Goal: Transaction & Acquisition: Purchase product/service

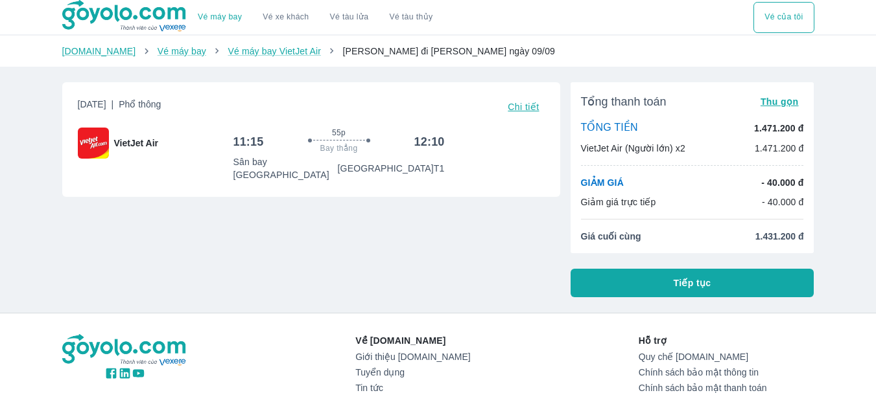
click at [755, 289] on button "Tiếp tục" at bounding box center [692, 283] width 244 height 29
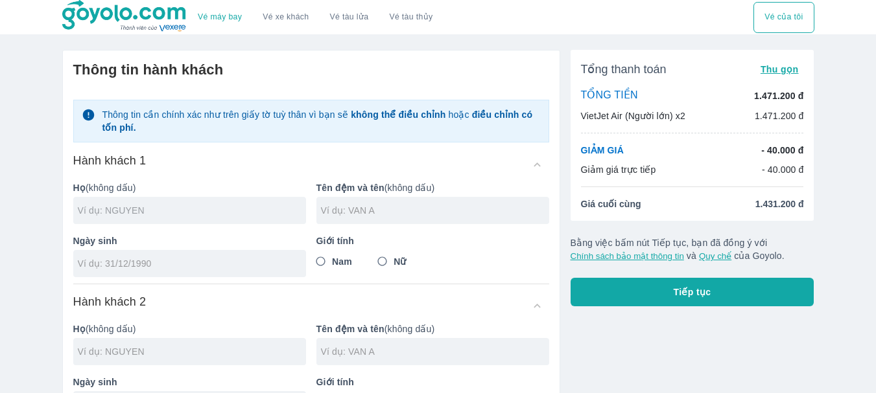
click at [198, 209] on input "text" at bounding box center [192, 210] width 228 height 13
type input "[PERSON_NAME]"
click at [358, 217] on input "text" at bounding box center [435, 210] width 228 height 13
type input "[PERSON_NAME]"
click at [124, 268] on input "tel" at bounding box center [185, 263] width 215 height 13
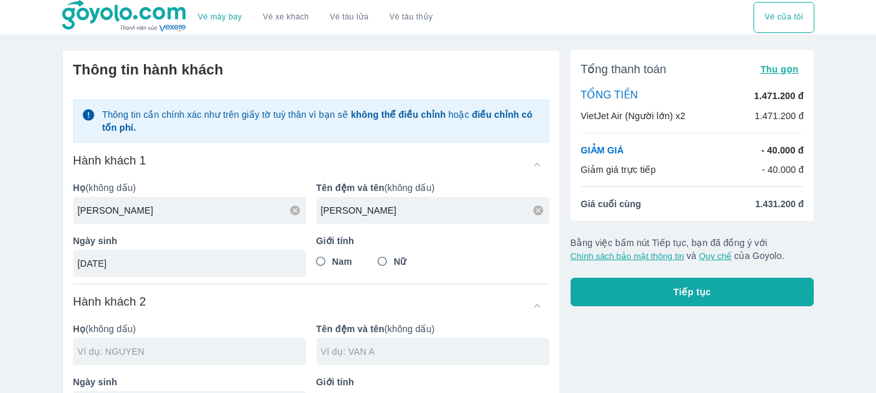
type input "[DATE]"
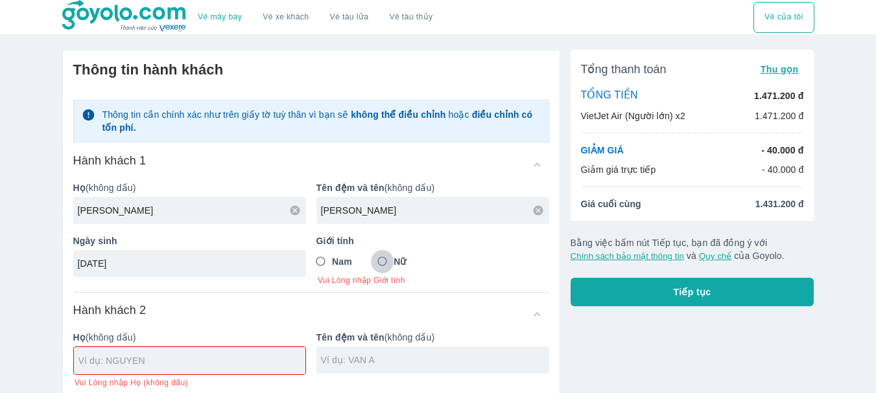
click at [385, 258] on input "Nữ" at bounding box center [382, 261] width 23 height 23
radio input "true"
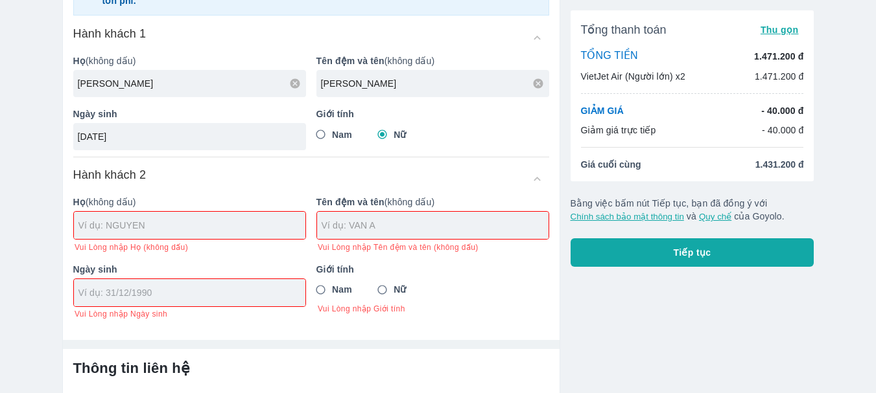
scroll to position [130, 0]
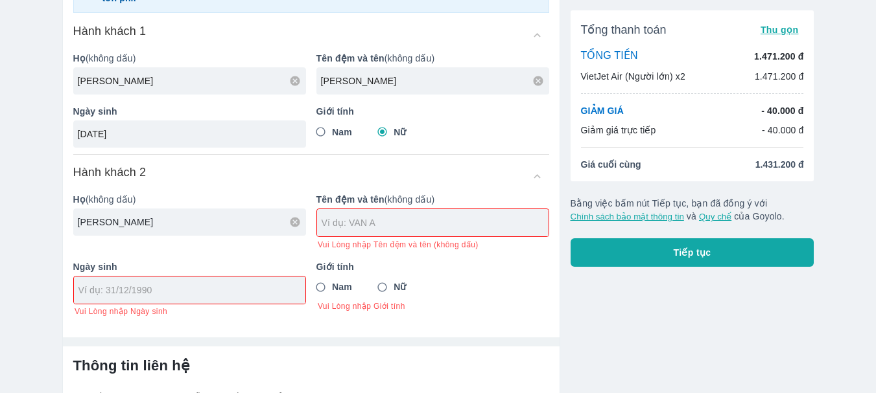
type input "[PERSON_NAME]"
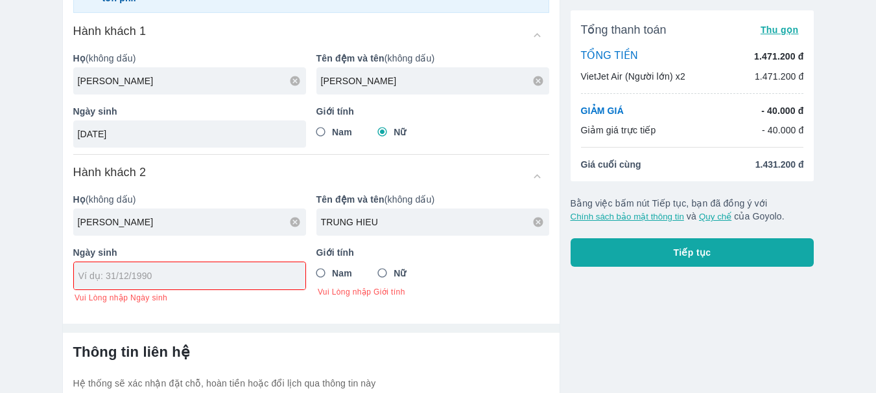
type input "TRUNG HIEU"
click at [170, 268] on div at bounding box center [189, 275] width 231 height 27
type input "[PERSON_NAME]"
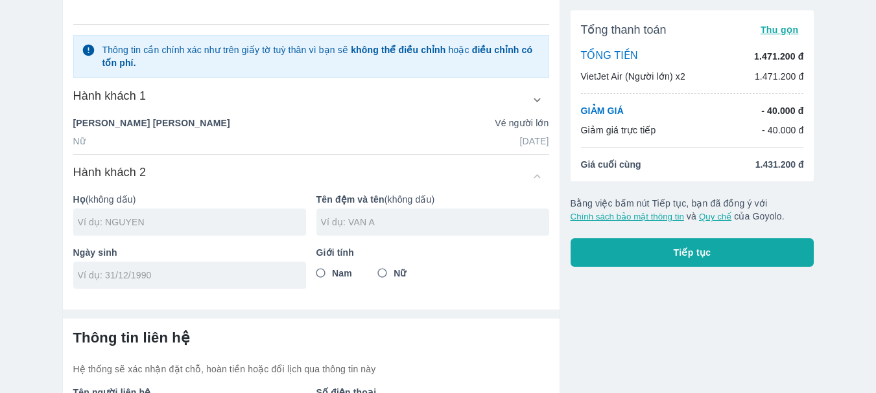
scroll to position [194, 0]
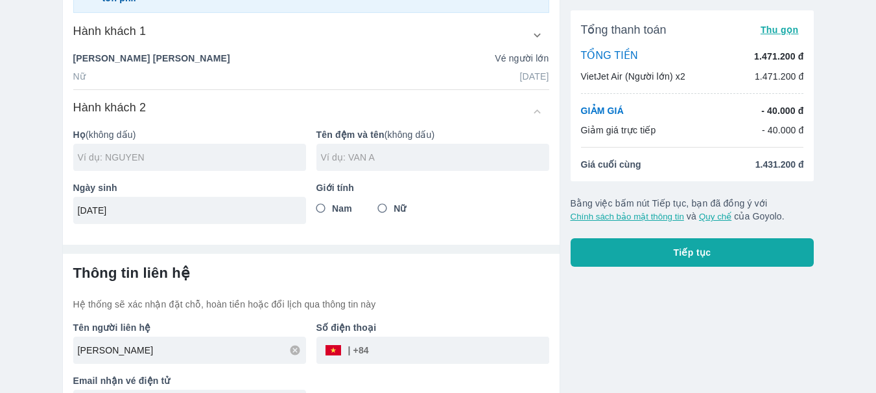
type input "[DATE]"
click at [334, 213] on span "Nam" at bounding box center [342, 208] width 20 height 13
click at [332, 213] on input "Nam" at bounding box center [320, 208] width 23 height 23
radio input "true"
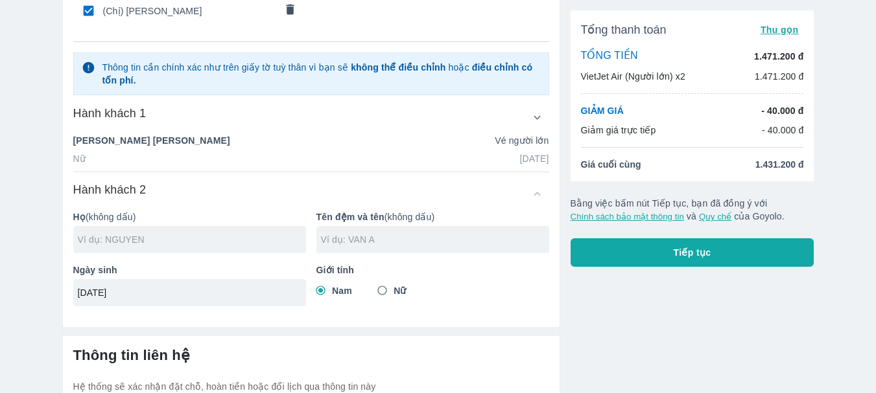
scroll to position [130, 0]
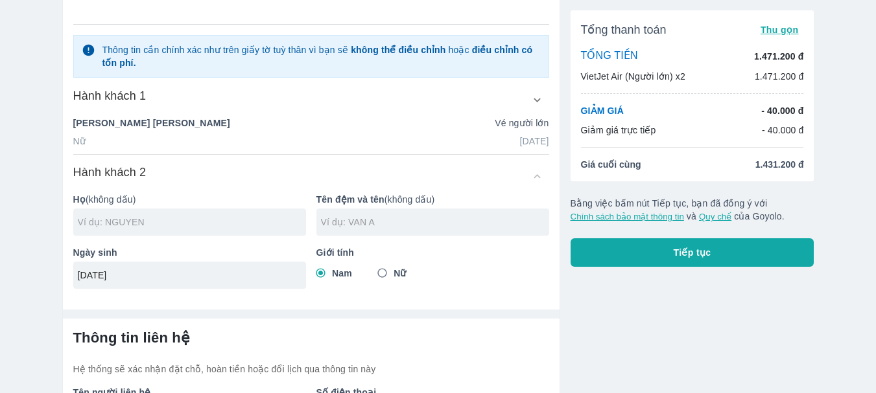
click at [189, 224] on input "text" at bounding box center [192, 222] width 228 height 13
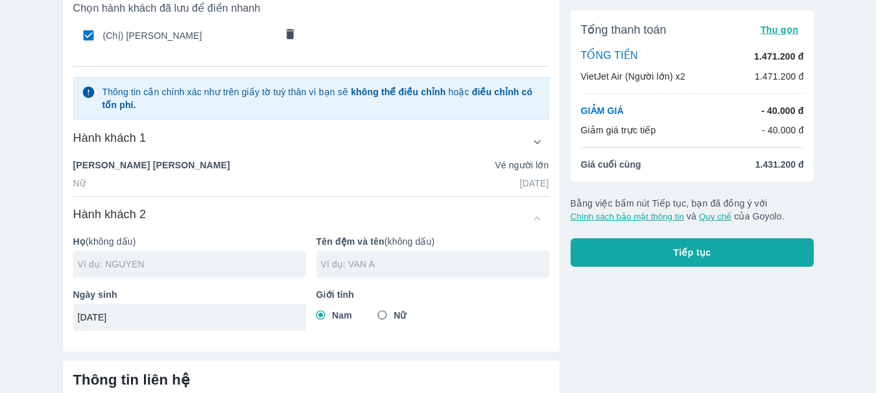
scroll to position [65, 0]
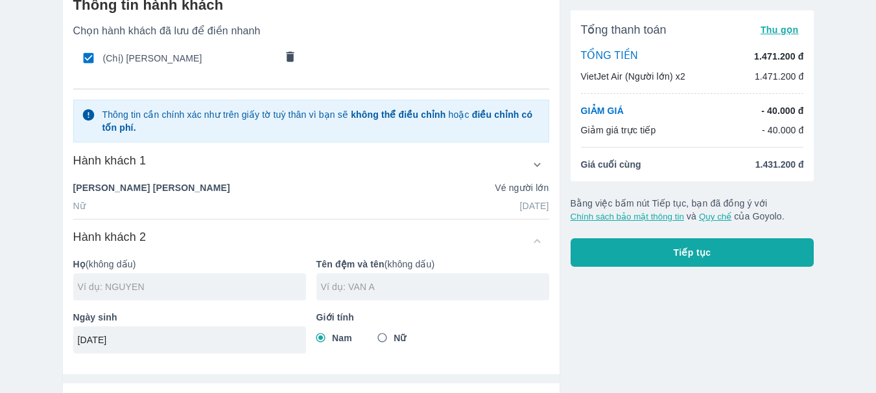
click at [534, 164] on icon "button" at bounding box center [536, 165] width 7 height 4
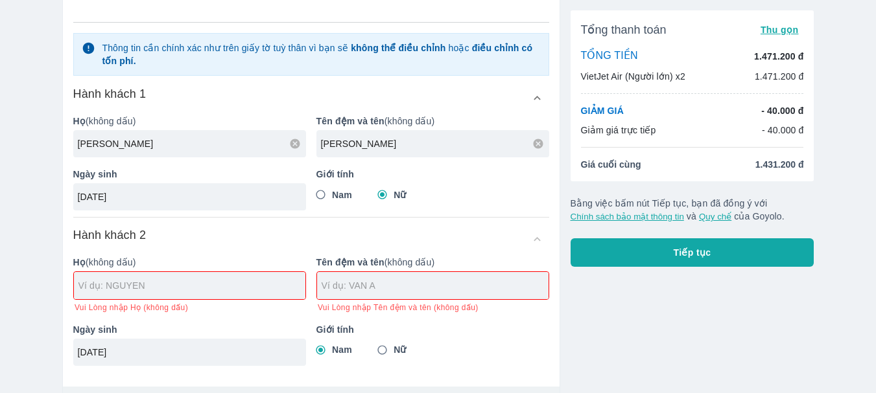
scroll to position [194, 0]
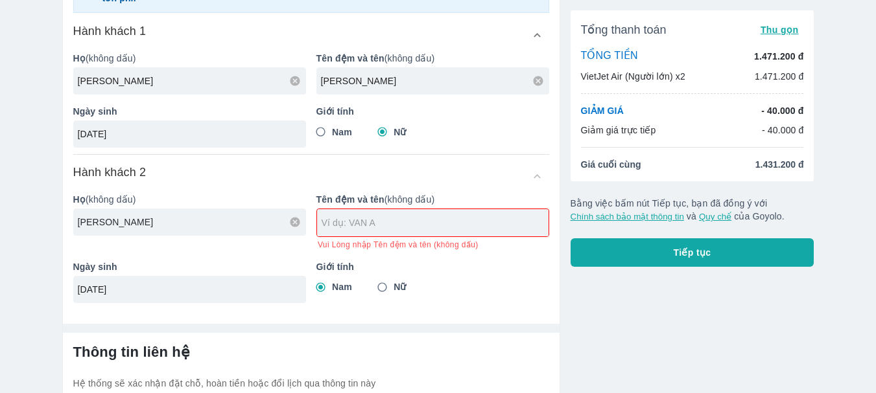
type input "[PERSON_NAME]"
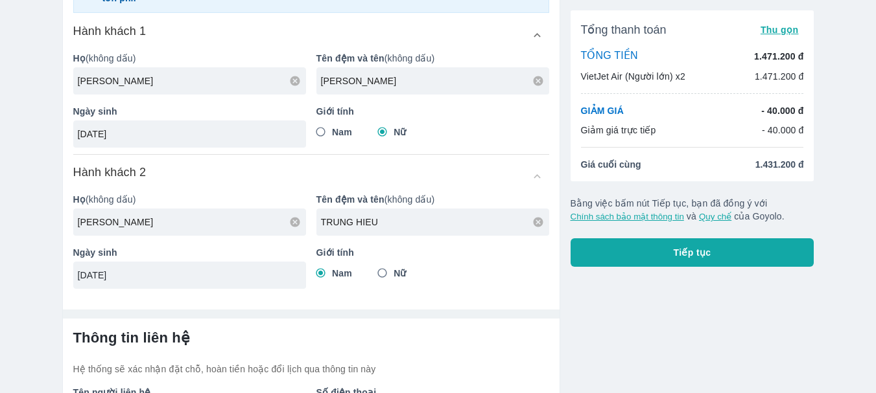
scroll to position [295, 0]
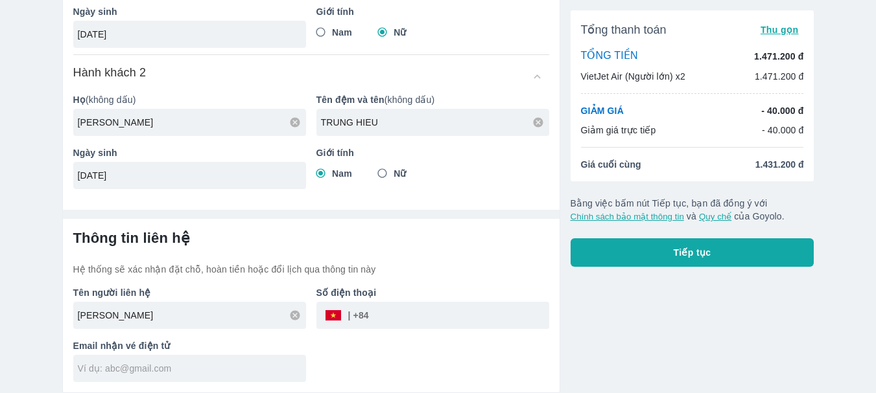
type input "TRUNG HIEU"
click at [393, 307] on input "tel" at bounding box center [459, 315] width 180 height 31
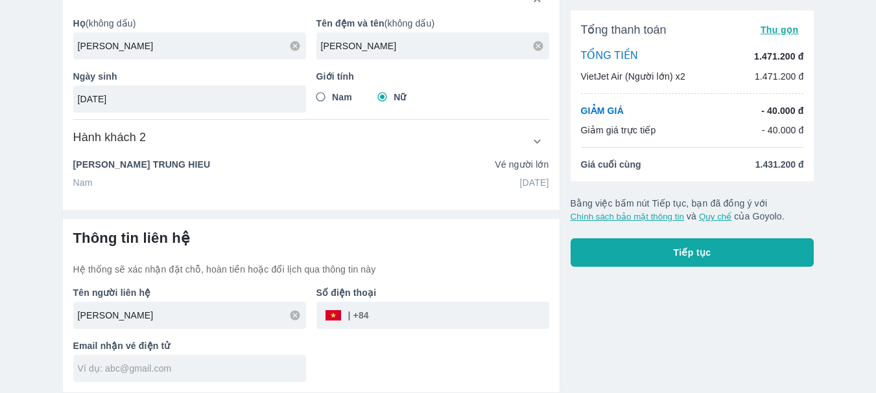
scroll to position [230, 0]
type input "0"
type input "0945191768"
click at [172, 371] on input "text" at bounding box center [192, 368] width 228 height 13
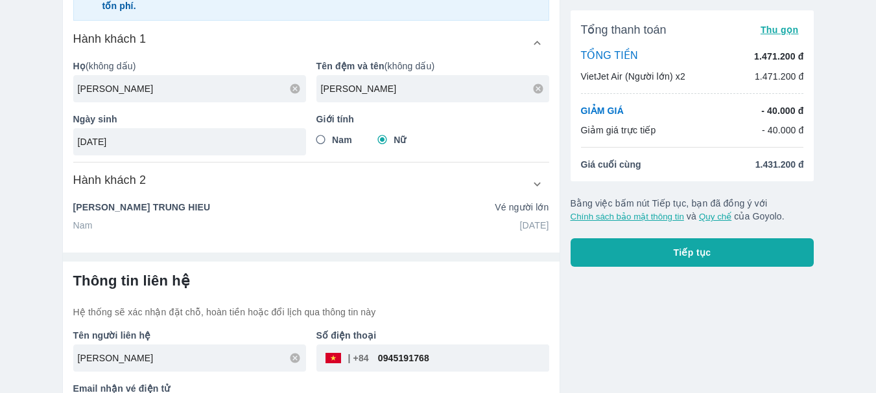
scroll to position [165, 0]
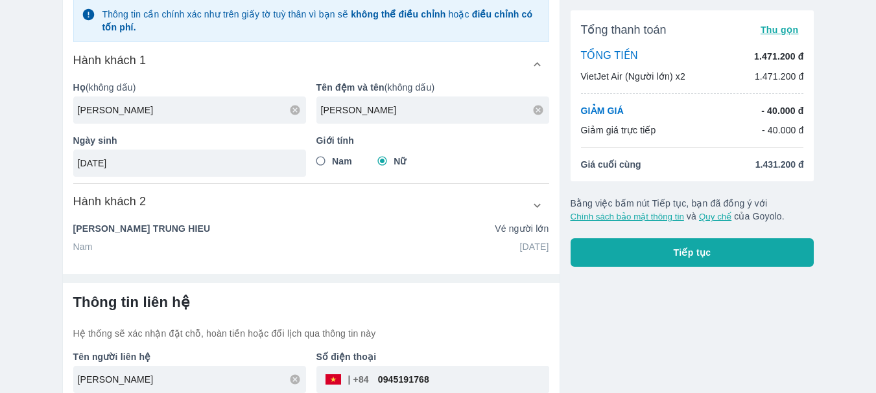
type input "hangntt170@gmail.com"
click at [541, 207] on icon "button" at bounding box center [537, 206] width 14 height 14
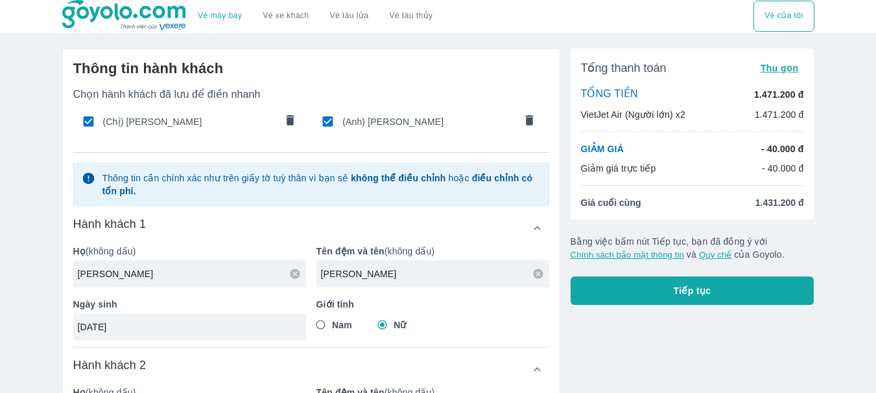
scroll to position [0, 0]
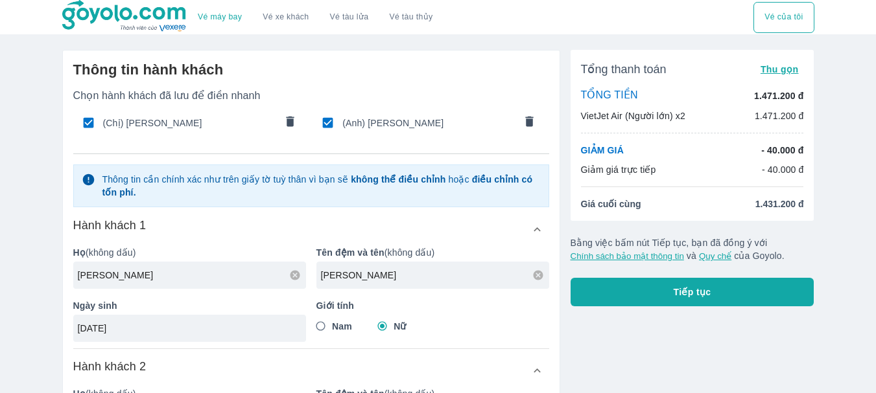
click at [699, 292] on span "Tiếp tục" at bounding box center [692, 292] width 38 height 13
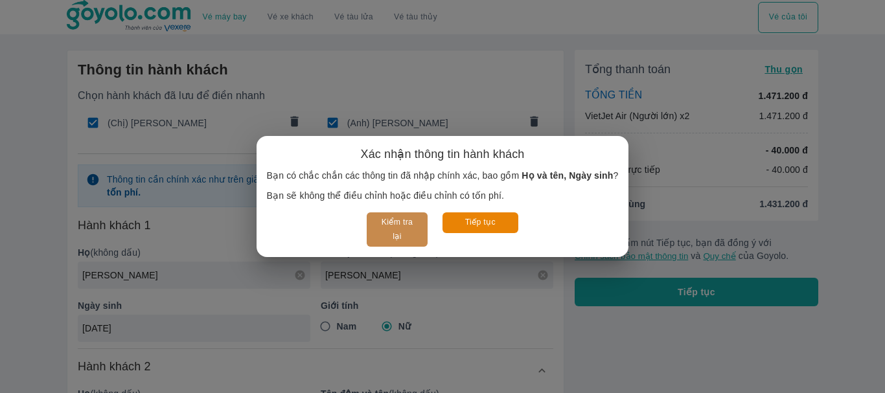
click at [399, 224] on button "Kiểm tra lại" at bounding box center [397, 230] width 60 height 34
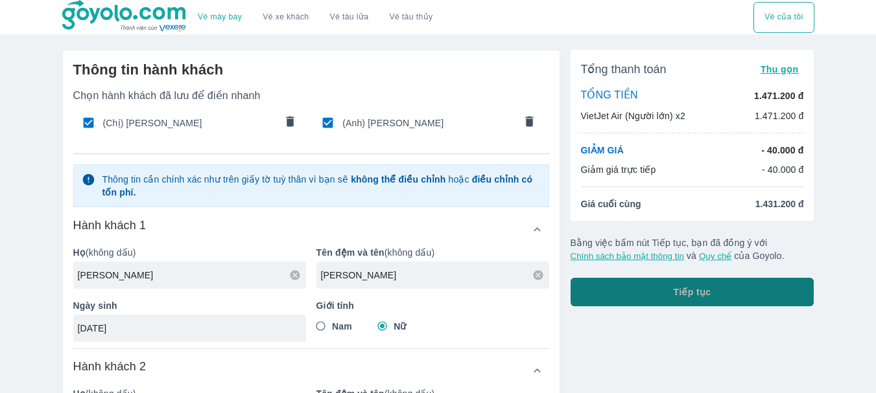
click at [654, 298] on button "Tiếp tục" at bounding box center [692, 292] width 244 height 29
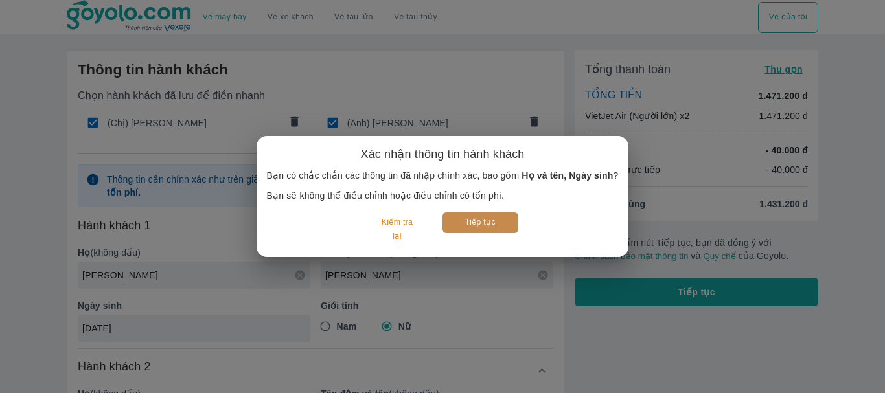
click at [493, 222] on button "Tiếp tục" at bounding box center [481, 223] width 76 height 20
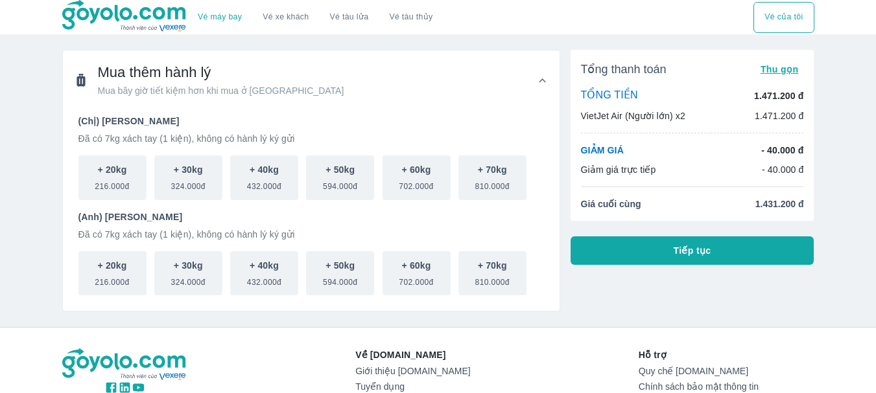
click at [756, 253] on button "Tiếp tục" at bounding box center [692, 251] width 244 height 29
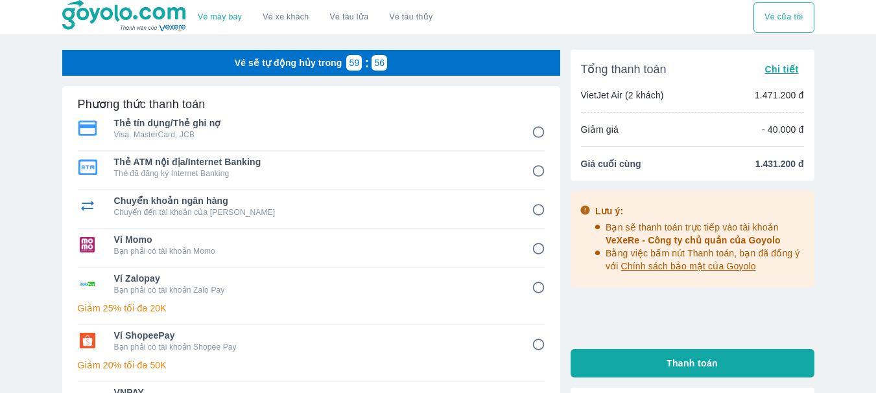
click at [341, 135] on p "Visa, MasterCard, JCB" at bounding box center [313, 135] width 399 height 10
radio input "true"
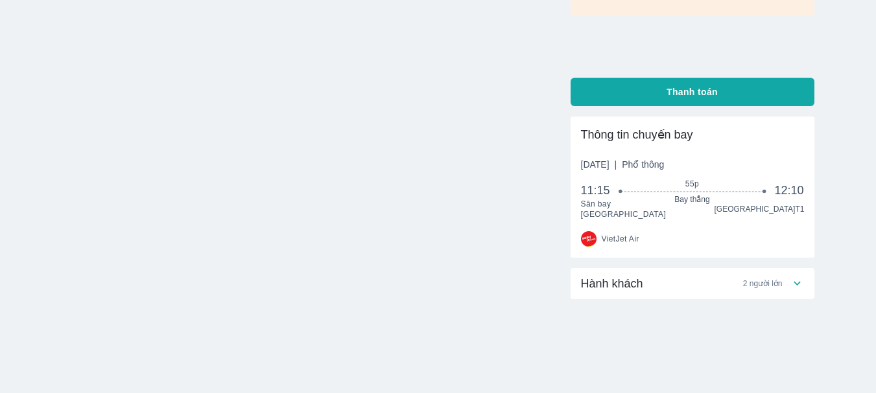
scroll to position [12, 0]
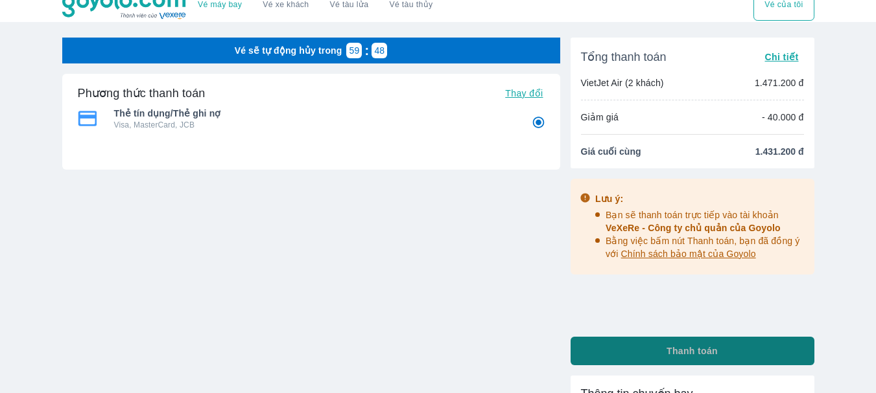
click at [664, 346] on button "Thanh toán" at bounding box center [692, 351] width 244 height 29
radio input "false"
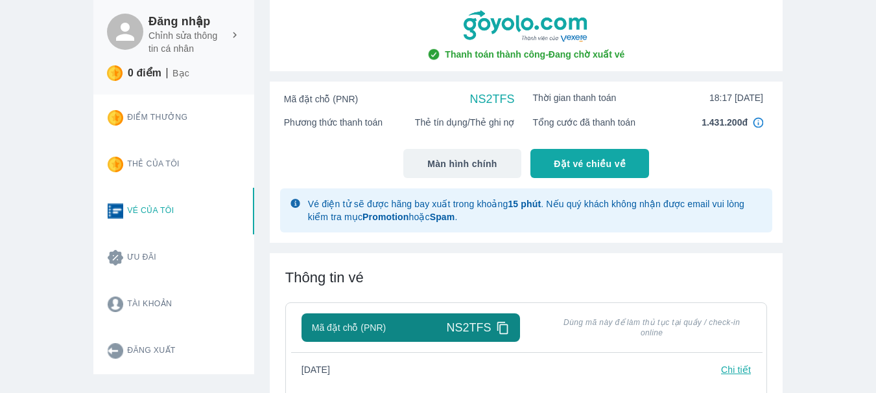
scroll to position [130, 0]
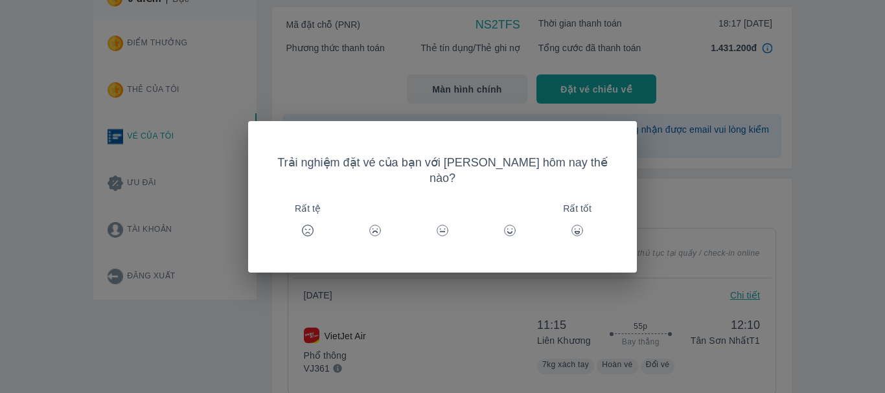
click at [445, 229] on icon at bounding box center [445, 229] width 0 height 0
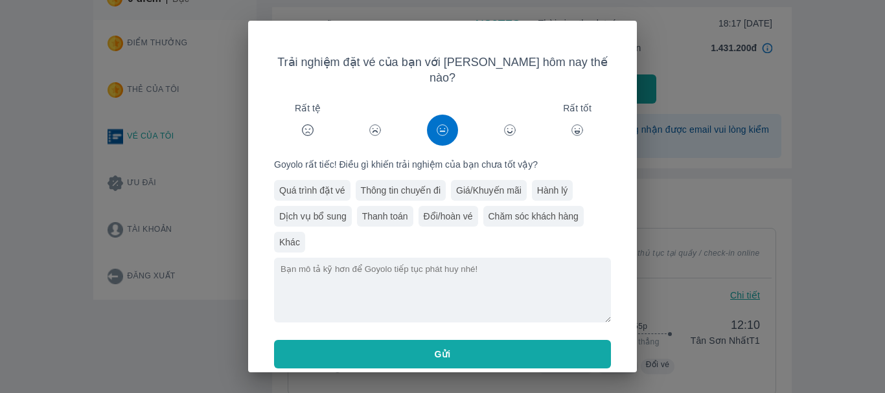
click at [878, 286] on div "Trải nghiệm đặt vé của bạn với [PERSON_NAME] hôm nay thế nào? Rất tệ Rất tốt Go…" at bounding box center [442, 196] width 885 height 393
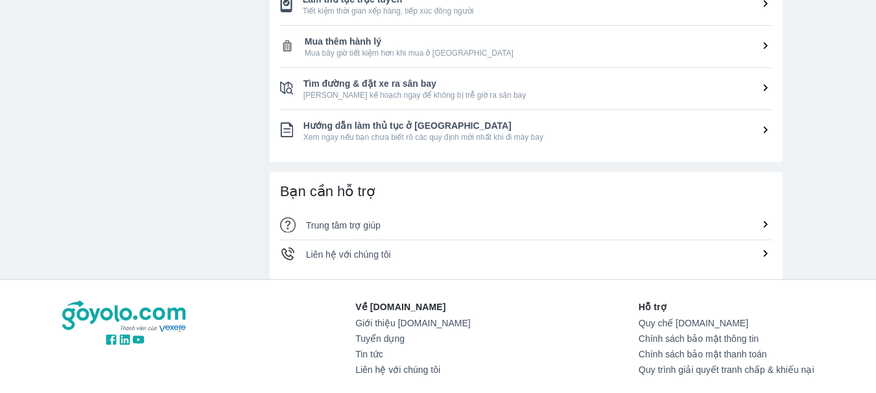
scroll to position [452, 0]
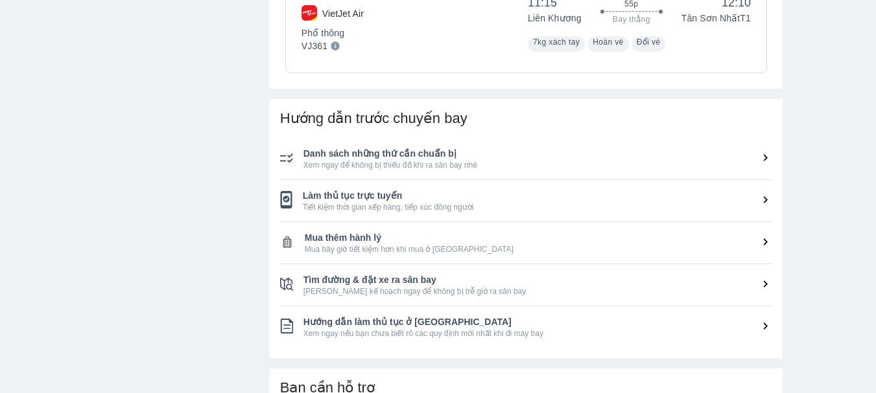
click at [763, 196] on icon at bounding box center [765, 200] width 14 height 14
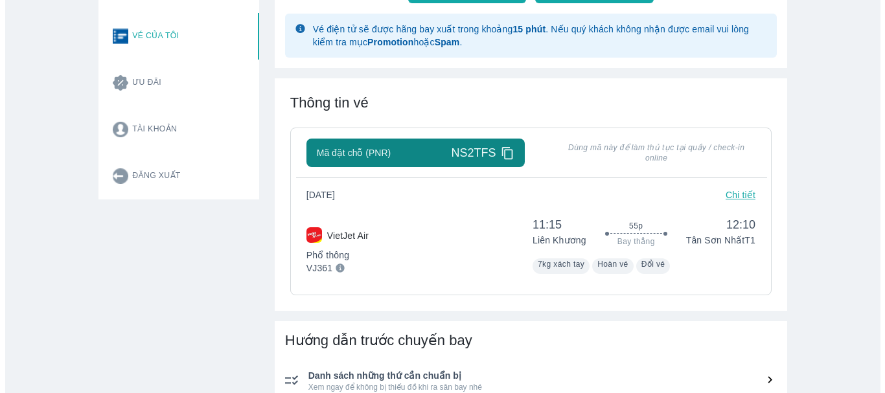
scroll to position [259, 0]
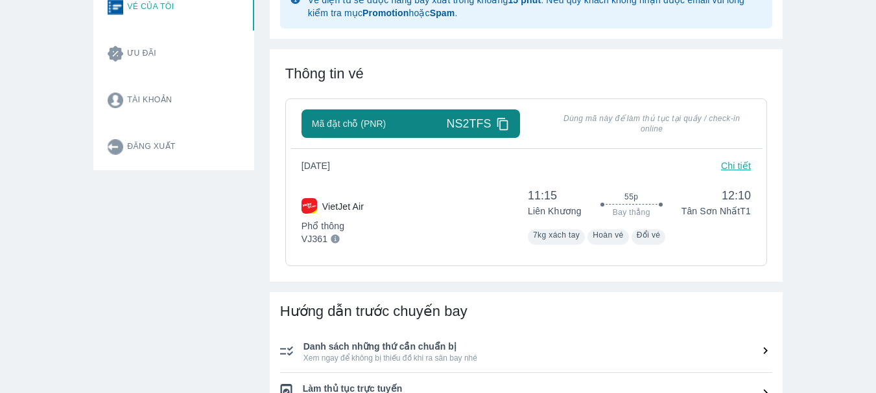
click at [742, 172] on p "Chi tiết" at bounding box center [736, 165] width 30 height 13
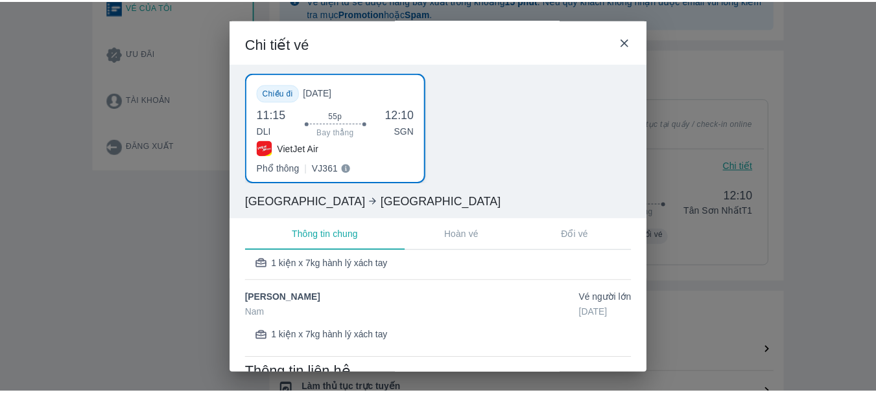
scroll to position [0, 0]
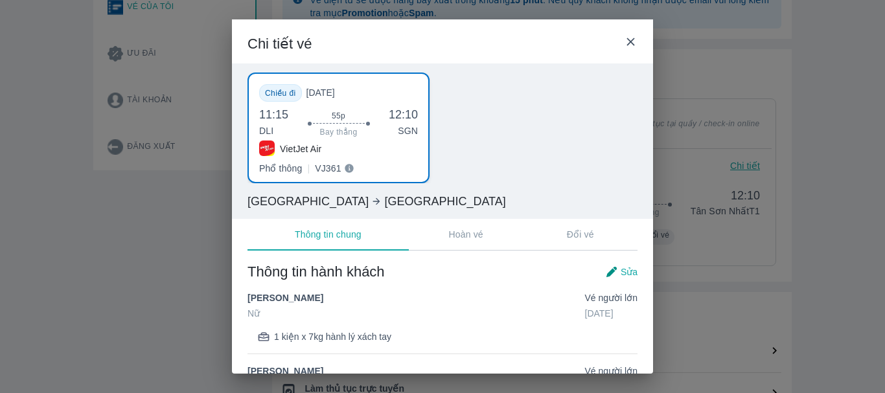
click at [345, 169] on icon at bounding box center [349, 169] width 8 height 8
click at [634, 38] on icon at bounding box center [631, 42] width 14 height 14
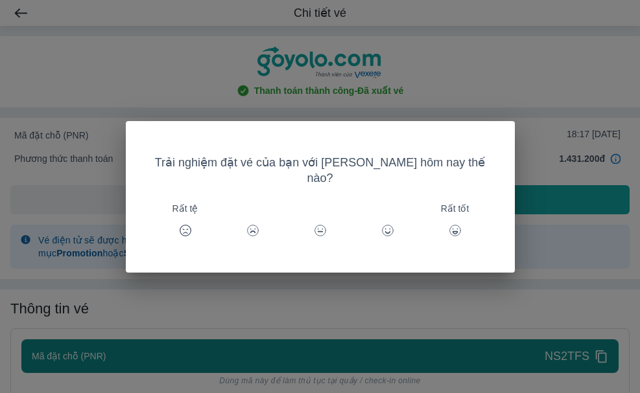
click at [525, 91] on div "Trải nghiệm đặt vé của bạn với [PERSON_NAME] hôm nay thế nào? Rất tệ Rất tốt" at bounding box center [320, 196] width 640 height 393
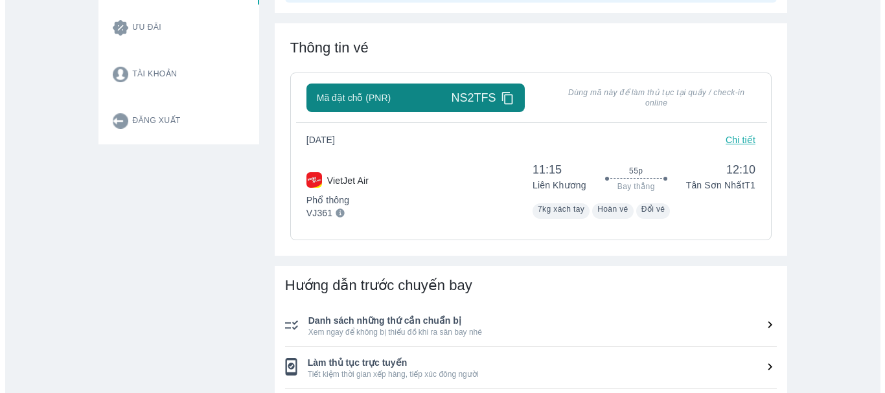
scroll to position [194, 0]
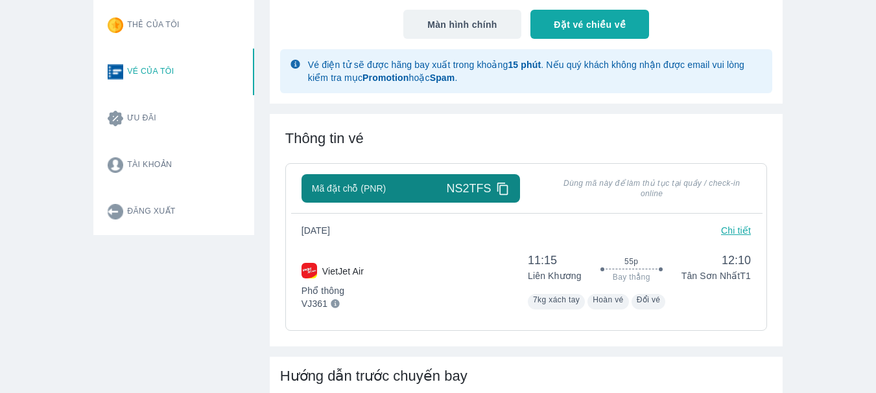
click at [746, 233] on p "Chi tiết" at bounding box center [736, 230] width 30 height 13
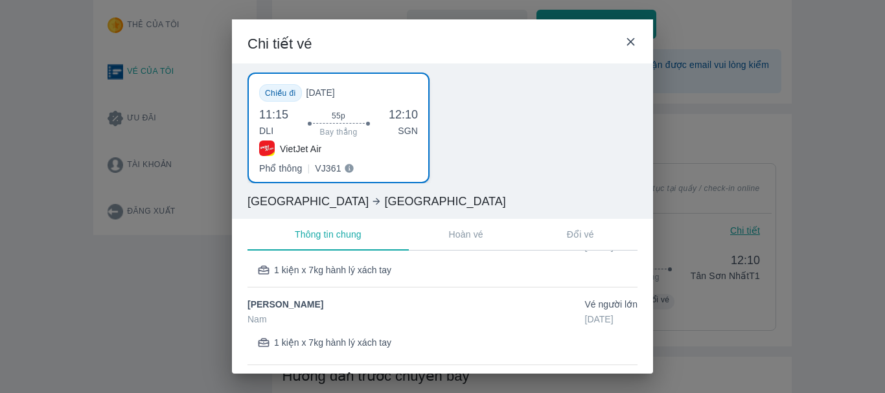
scroll to position [134, 0]
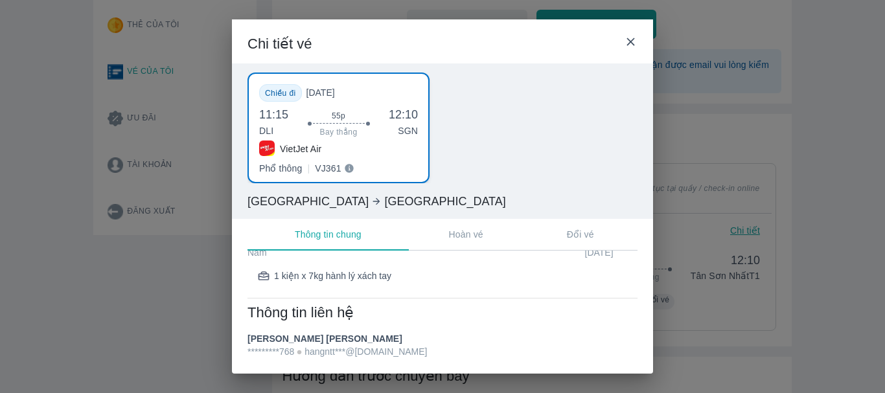
click at [474, 244] on button "Hoàn vé" at bounding box center [466, 234] width 115 height 31
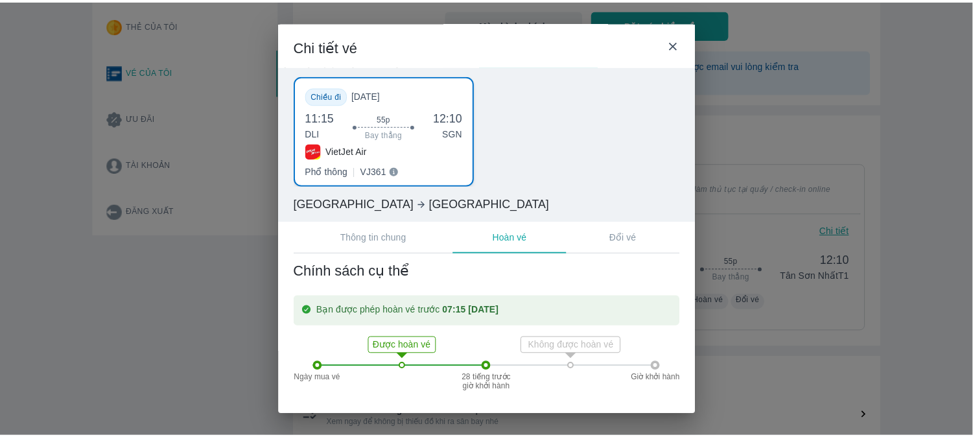
scroll to position [3, 0]
